Goal: Ask a question

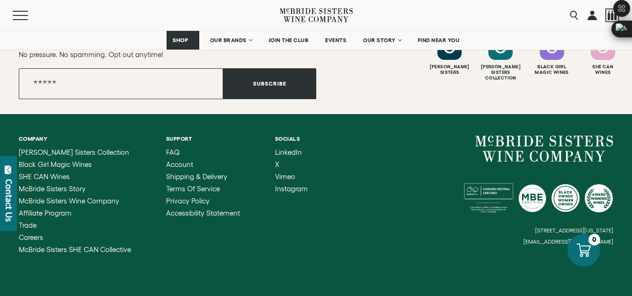
scroll to position [2059, 0]
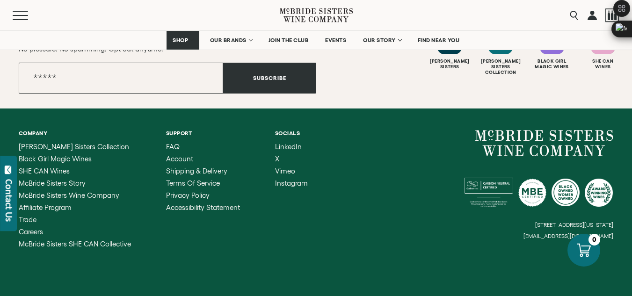
click at [55, 169] on span "SHE CAN Wines" at bounding box center [44, 171] width 51 height 8
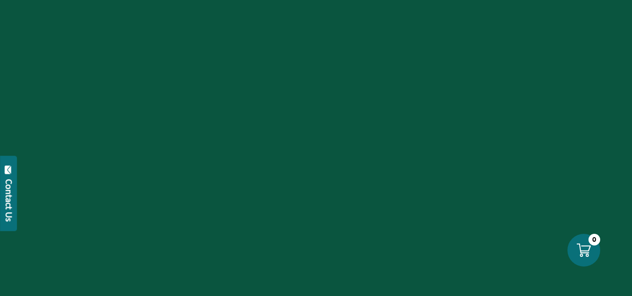
click at [7, 210] on div "Contact Us" at bounding box center [8, 200] width 9 height 43
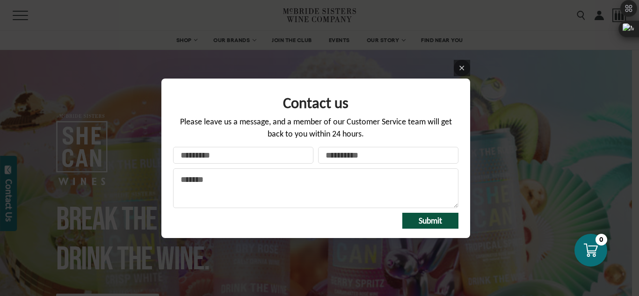
click at [240, 159] on input "Your name" at bounding box center [243, 155] width 140 height 17
type input "**********"
click at [231, 187] on textarea "Message" at bounding box center [315, 188] width 285 height 40
click at [197, 182] on textarea "Message" at bounding box center [315, 188] width 285 height 40
